Goal: Task Accomplishment & Management: Manage account settings

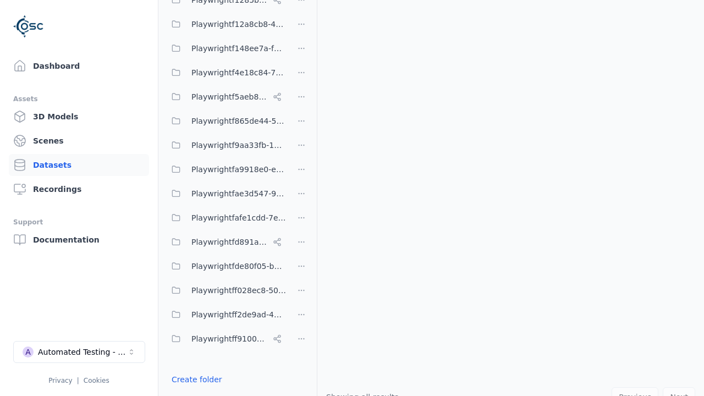
click at [193, 389] on button "Done editing" at bounding box center [196, 399] width 63 height 20
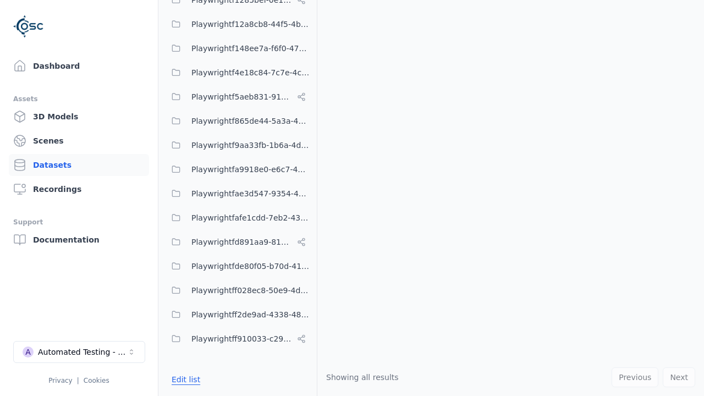
scroll to position [8155, 0]
click at [79, 165] on link "Datasets" at bounding box center [79, 165] width 140 height 22
click at [184, 379] on button "Edit list" at bounding box center [186, 380] width 42 height 20
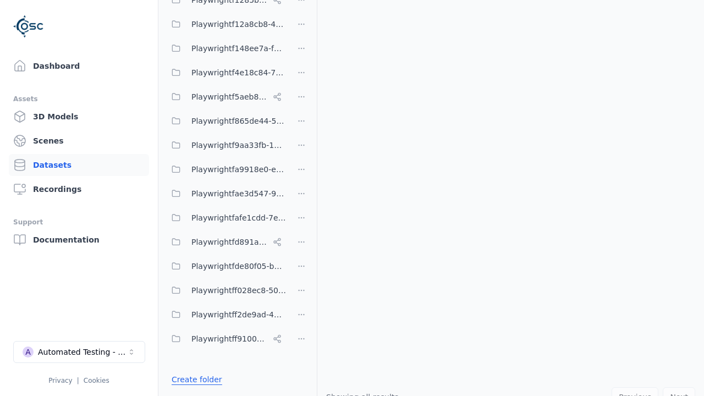
click at [193, 379] on link "Create folder" at bounding box center [197, 379] width 51 height 11
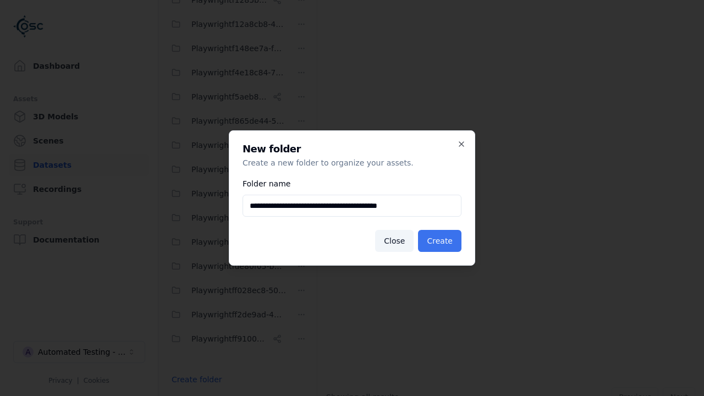
type input "**********"
click at [442, 241] on button "Create" at bounding box center [439, 241] width 43 height 22
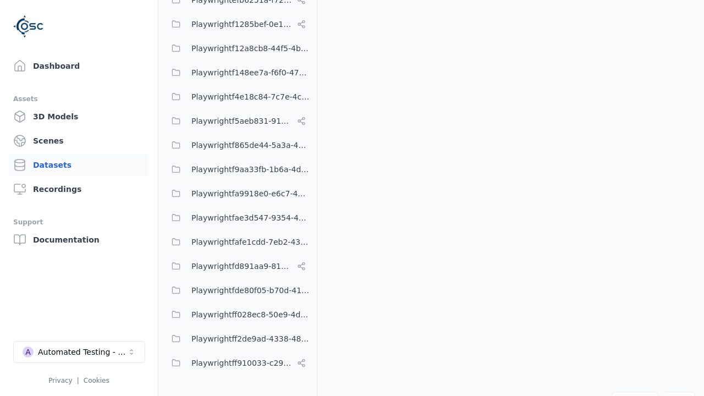
scroll to position [8179, 0]
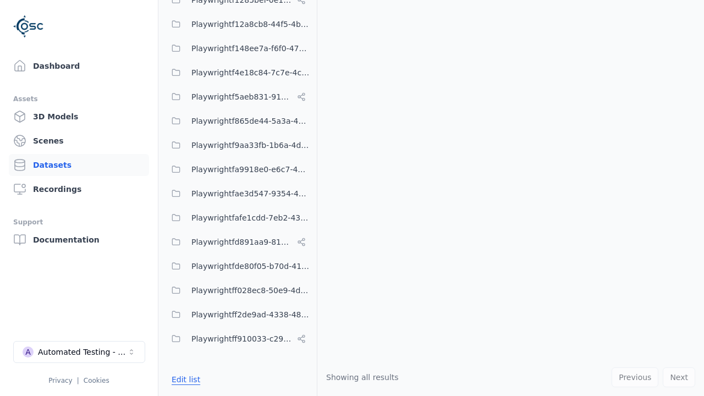
click at [184, 379] on button "Edit list" at bounding box center [186, 380] width 42 height 20
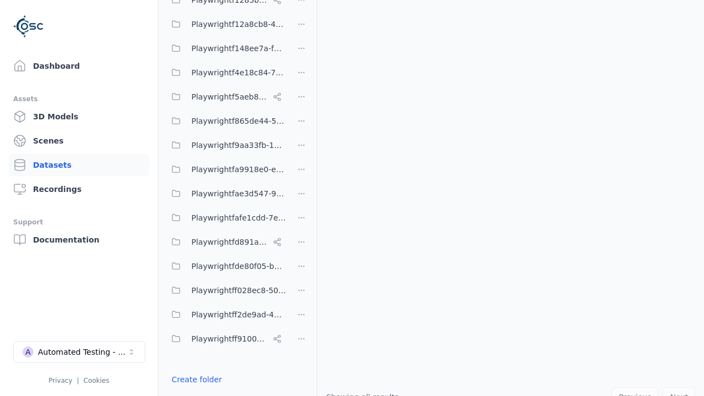
click at [301, 198] on html "Support Dashboard Assets 3D Models Scenes Datasets Recordings Support Documenta…" at bounding box center [352, 198] width 704 height 396
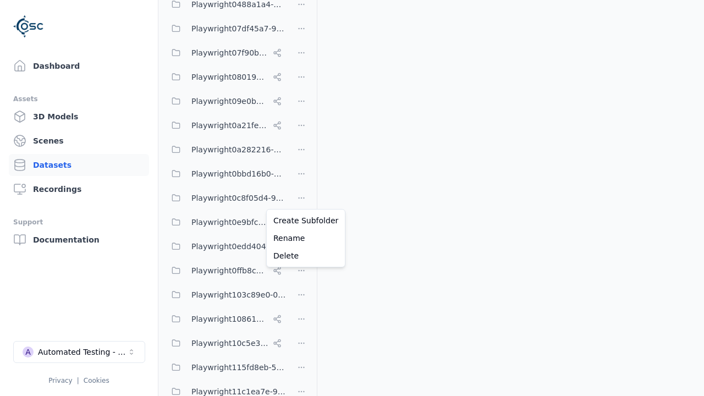
click at [352, 198] on html "Support Dashboard Assets 3D Models Scenes Datasets Recordings Support Documenta…" at bounding box center [352, 198] width 704 height 396
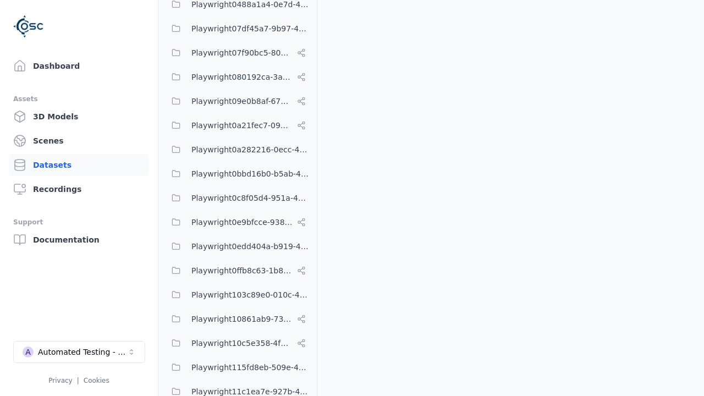
scroll to position [8179, 0]
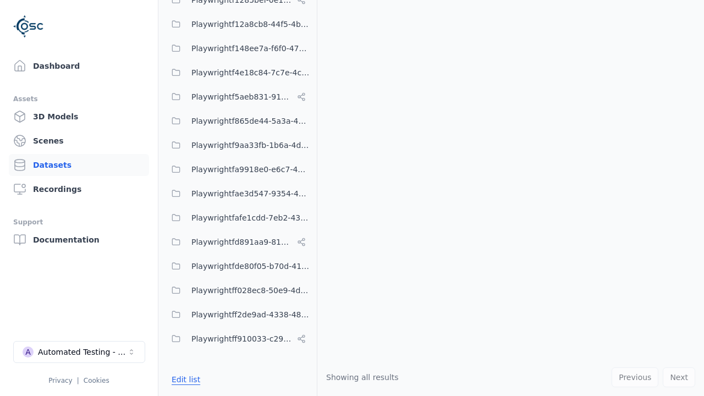
click at [184, 379] on button "Edit list" at bounding box center [186, 380] width 42 height 20
